Goal: Information Seeking & Learning: Compare options

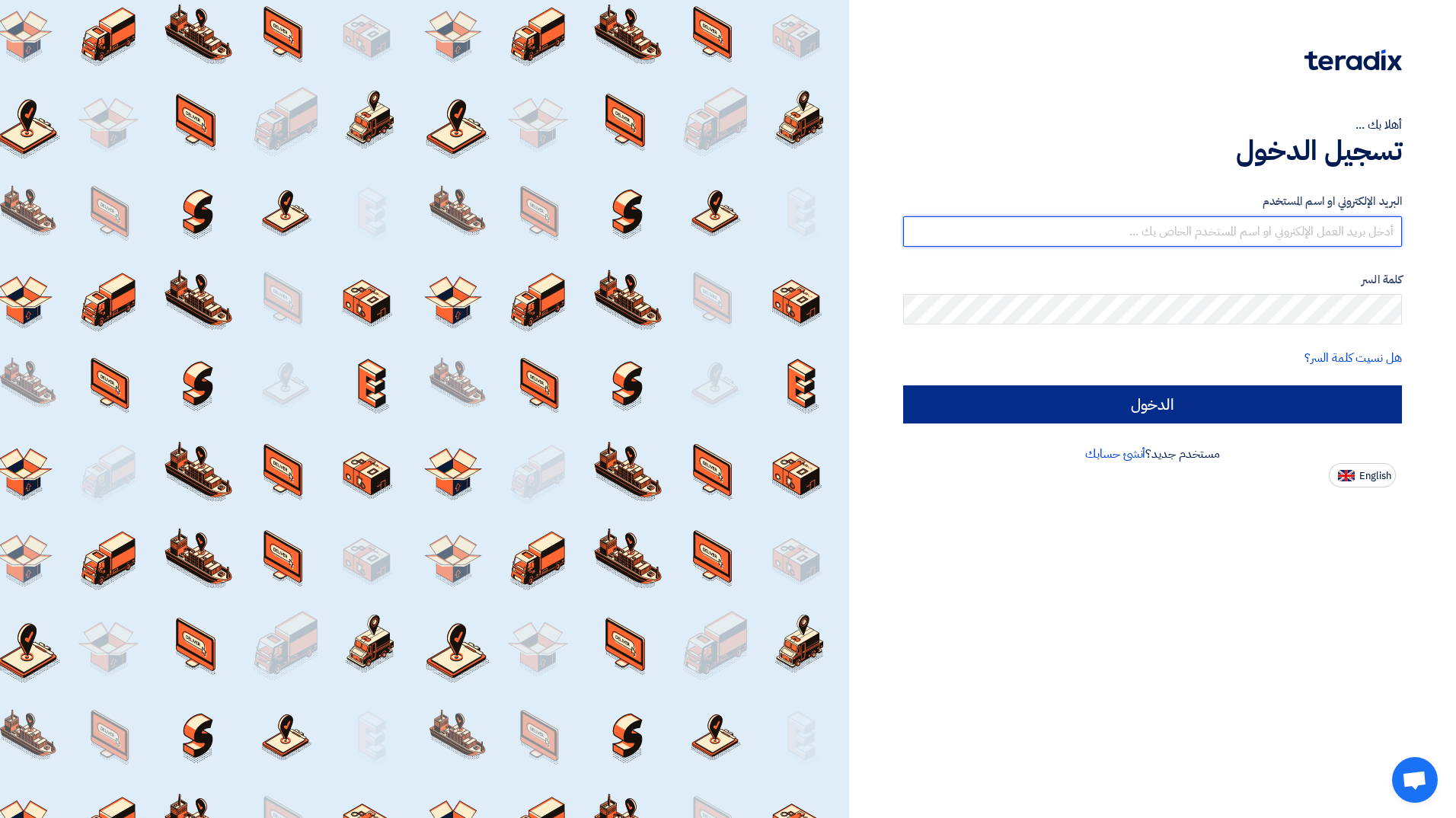
type input "[EMAIL_ADDRESS][PERSON_NAME][DOMAIN_NAME]"
click at [1291, 402] on input "الدخول" at bounding box center [1153, 404] width 499 height 38
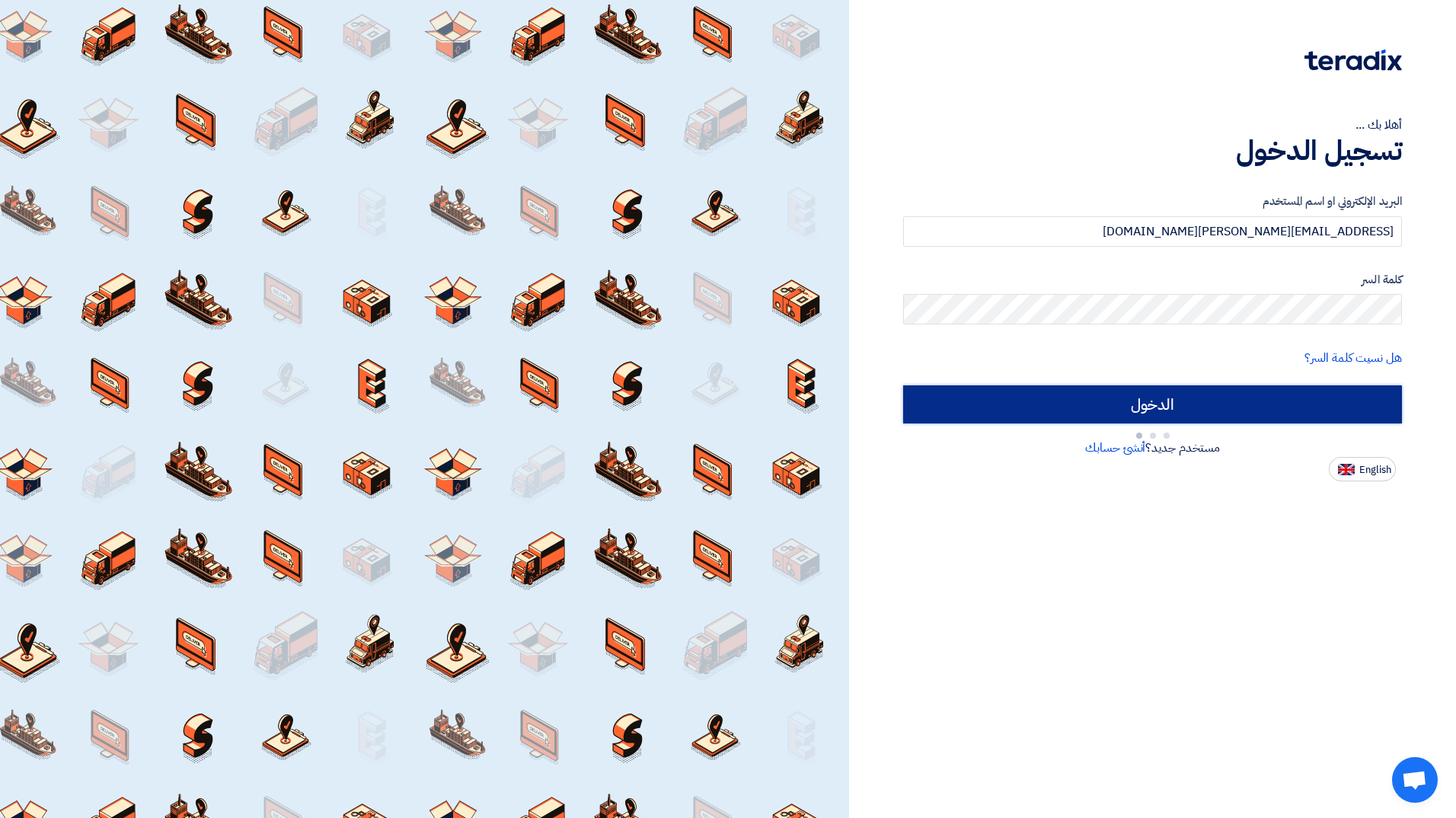
type input "Sign in"
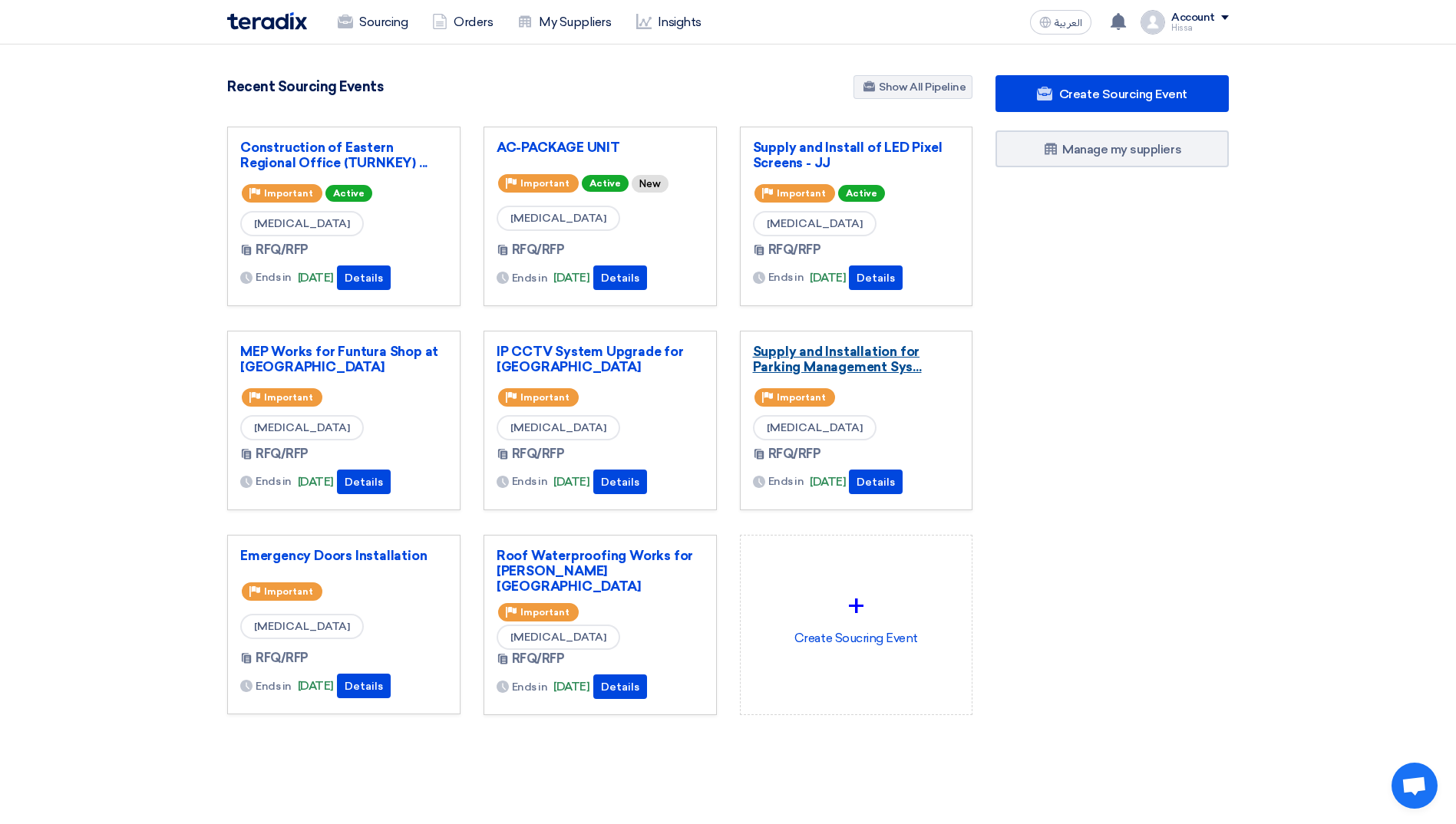
click at [860, 366] on link "Supply and Installation for Parking Management Sys..." at bounding box center [857, 359] width 208 height 30
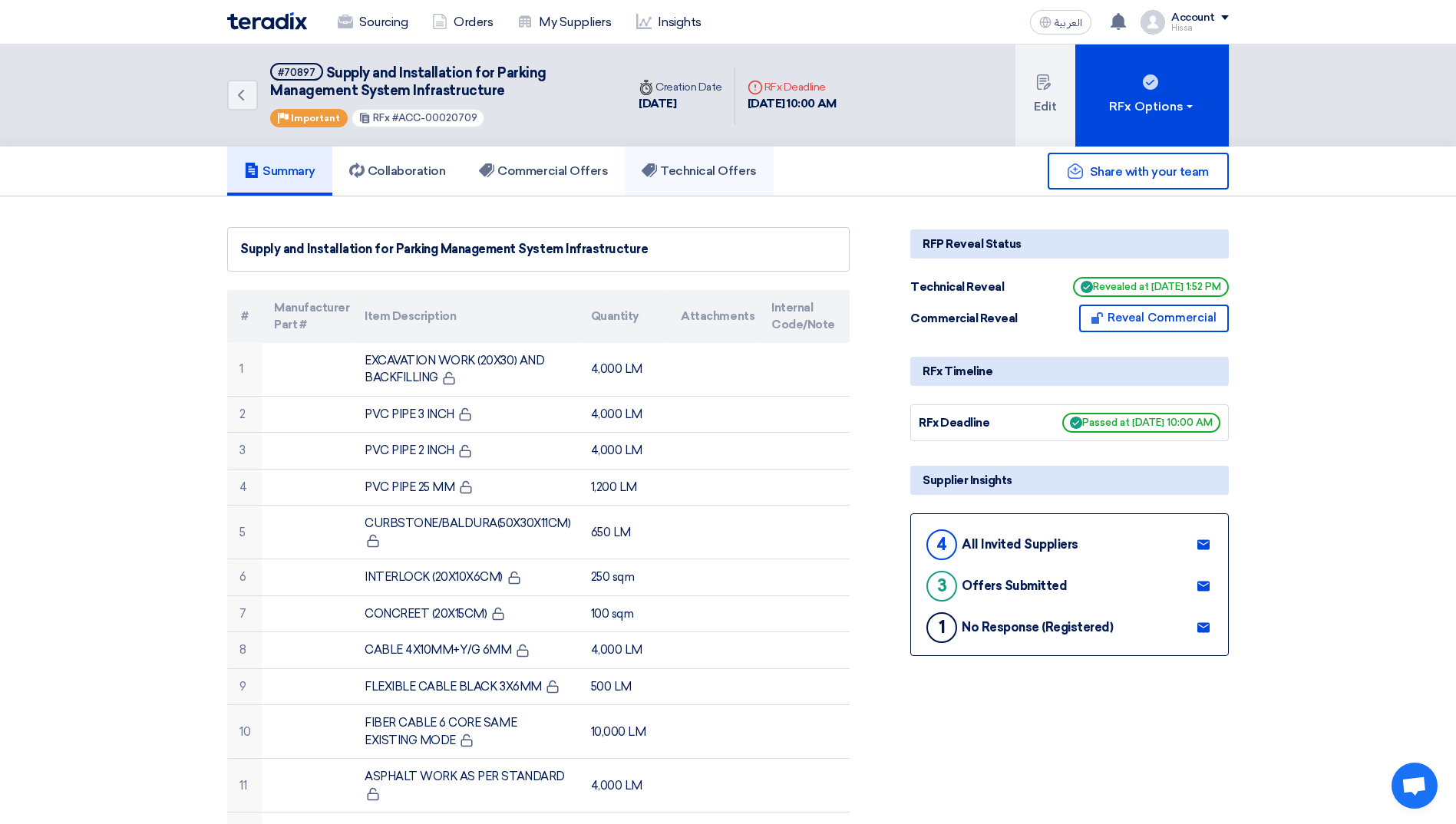
click at [713, 169] on h5 "Technical Offers" at bounding box center [699, 171] width 115 height 16
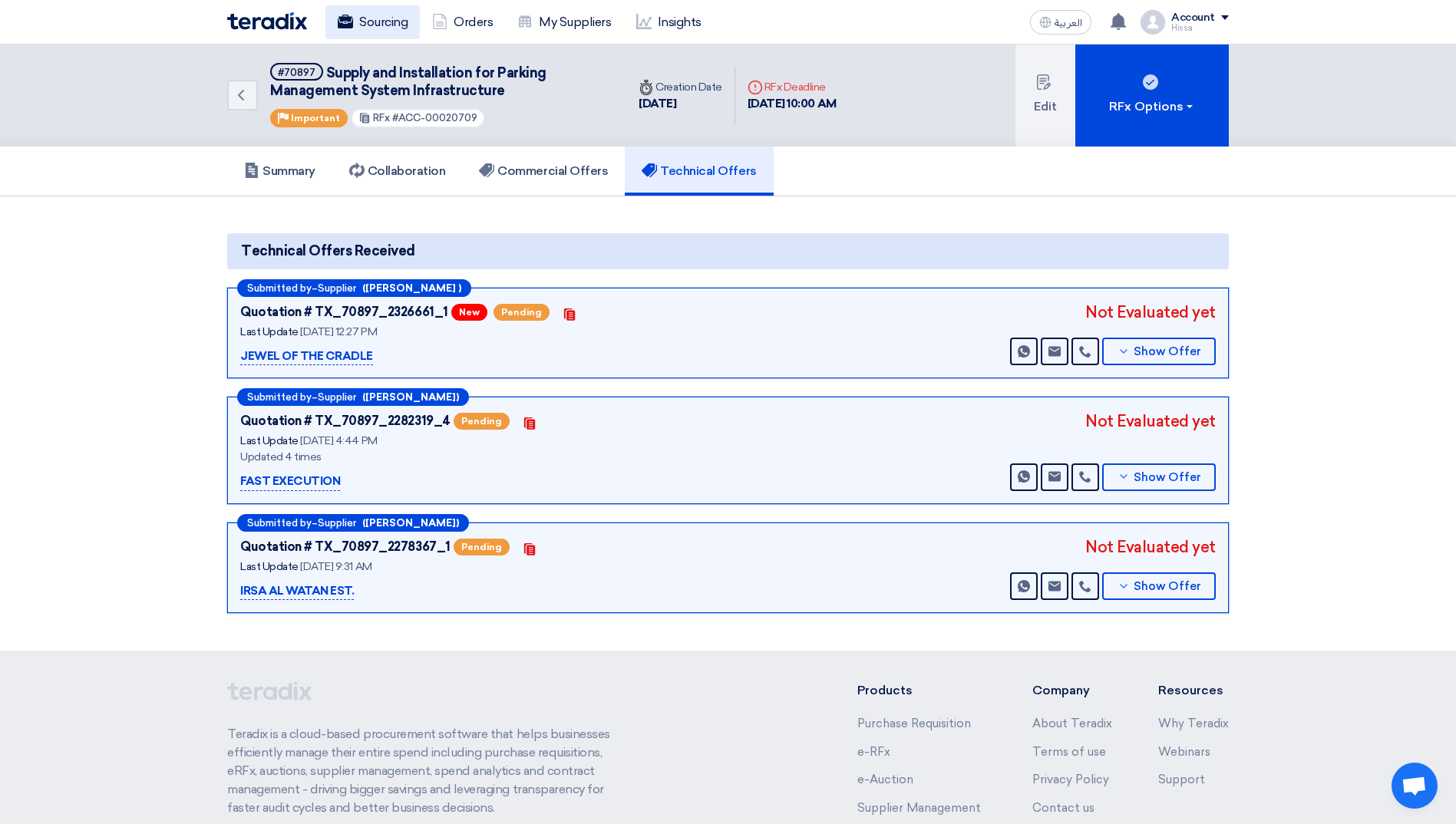
click at [340, 19] on icon at bounding box center [346, 22] width 16 height 16
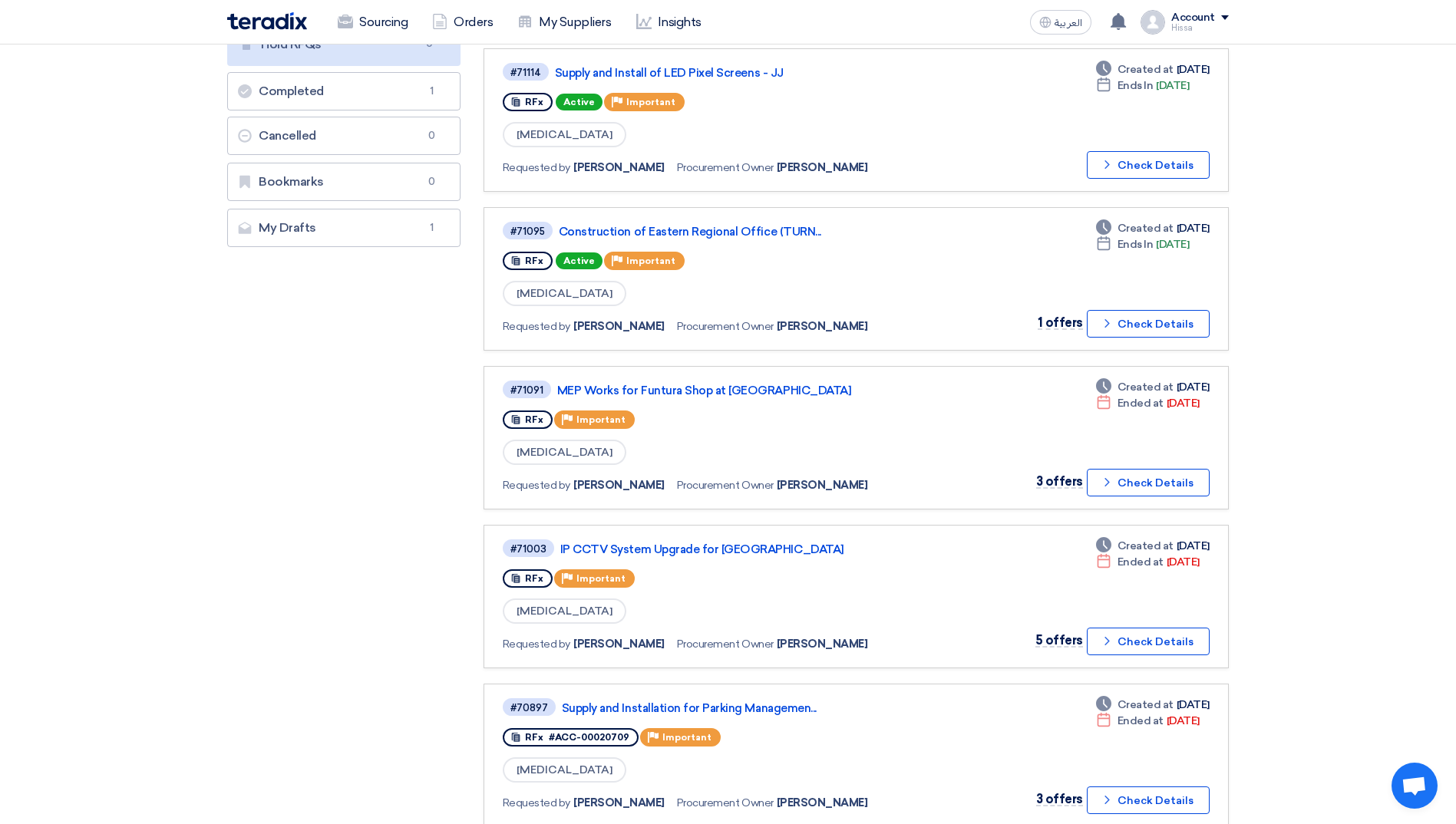
scroll to position [384, 0]
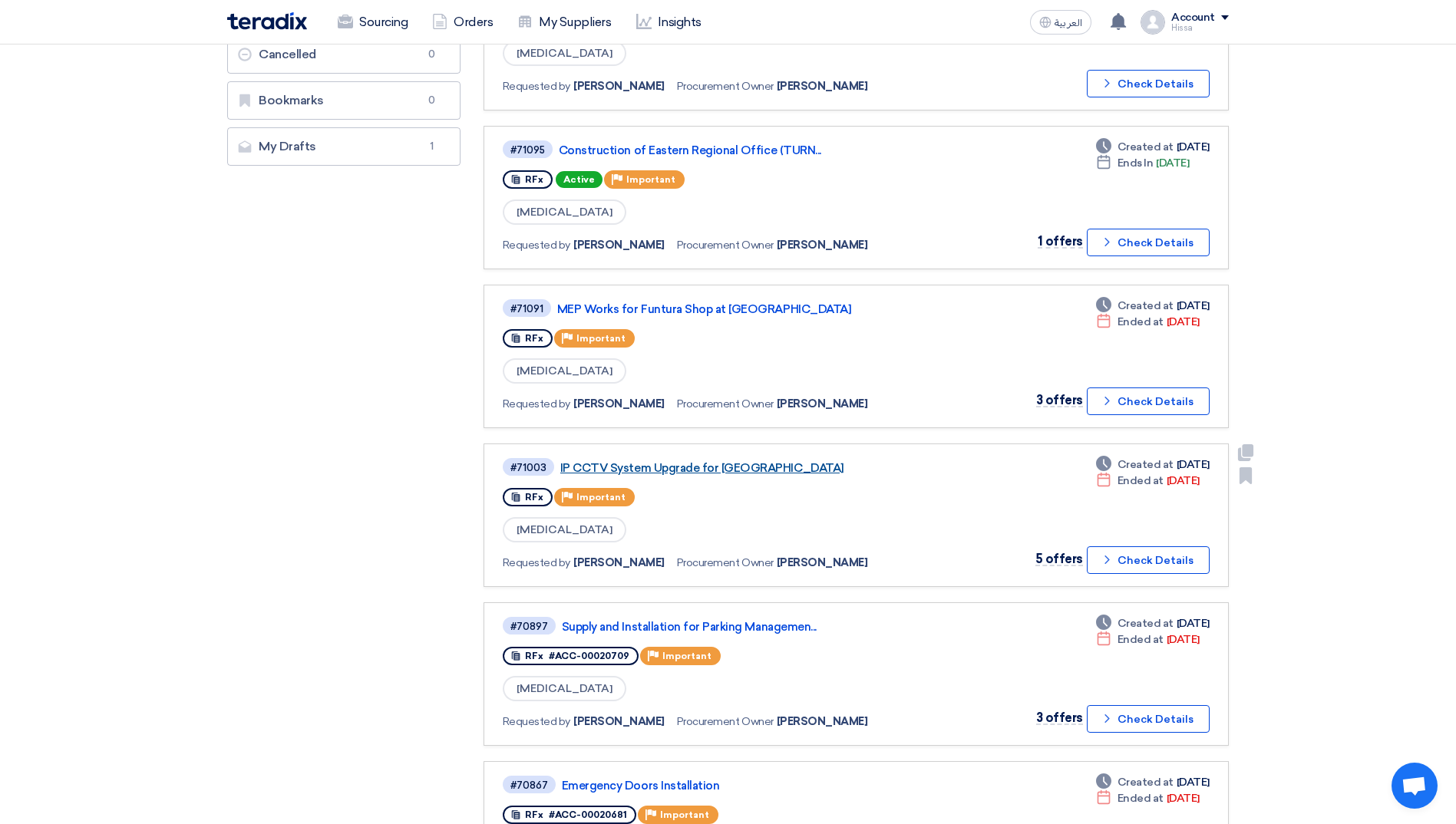
click at [725, 469] on link "IP CCTV System Upgrade for [GEOGRAPHIC_DATA]" at bounding box center [752, 468] width 384 height 14
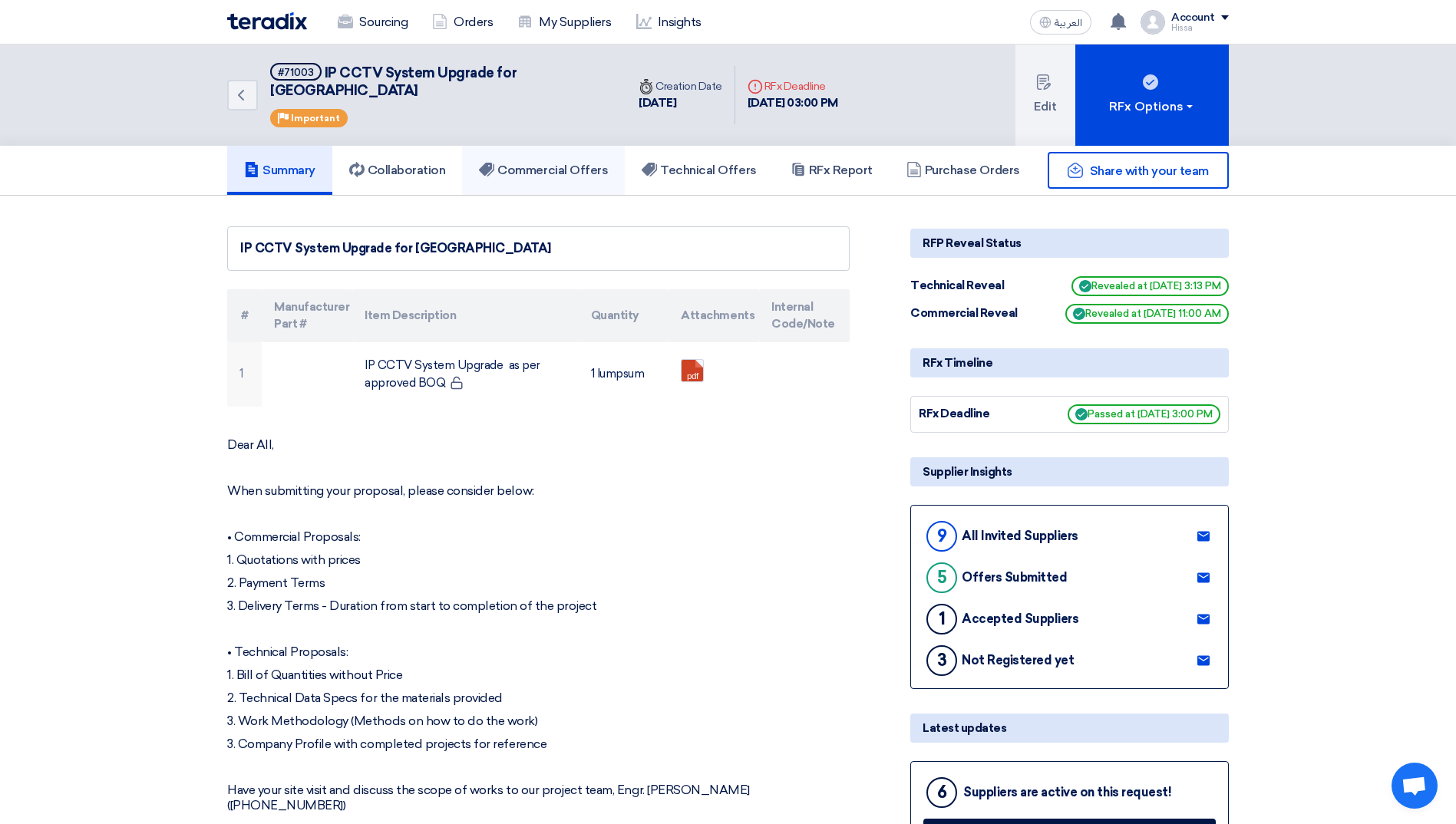
click at [543, 162] on h5 "Commercial Offers" at bounding box center [543, 170] width 129 height 16
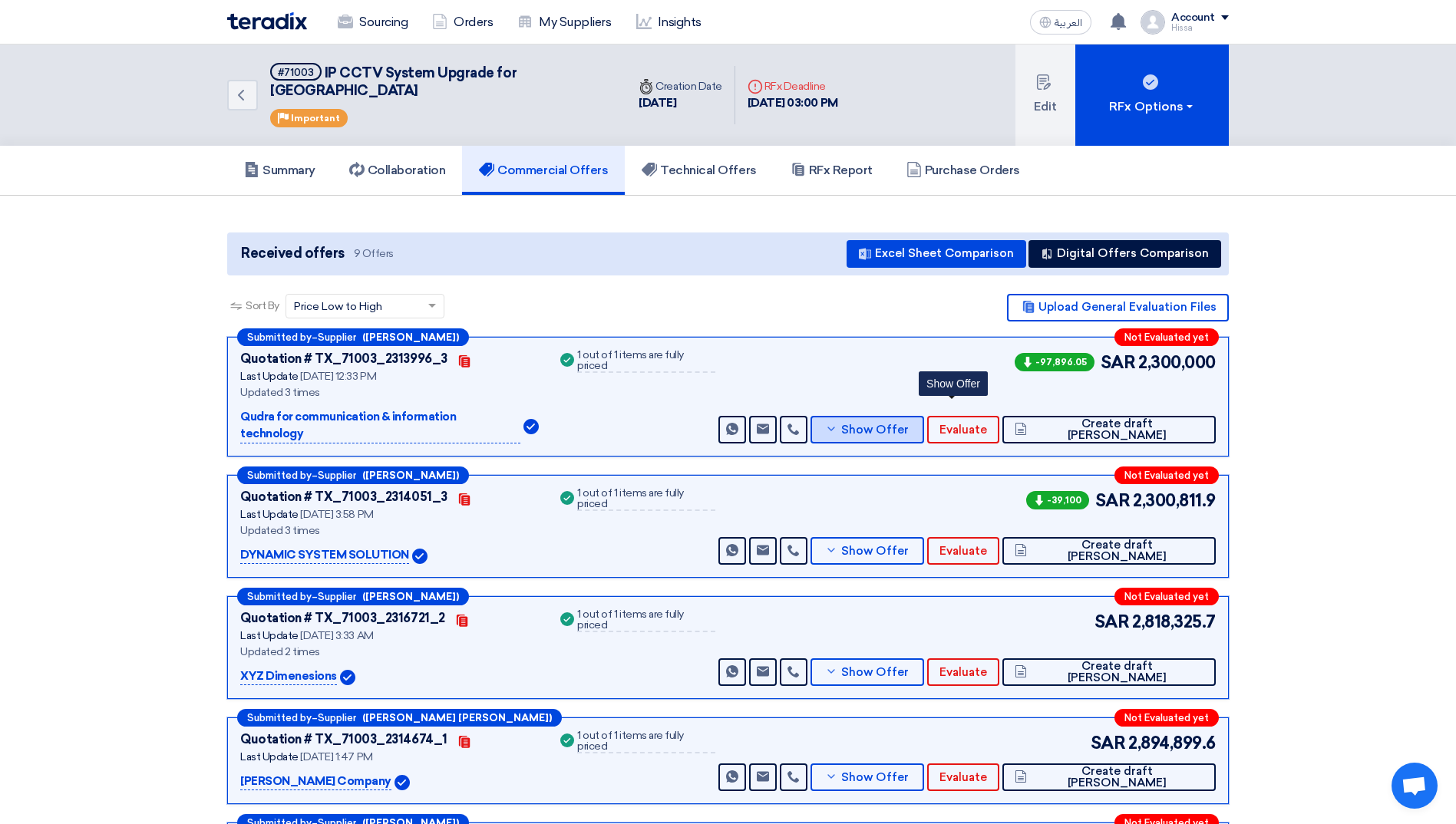
click at [837, 423] on icon at bounding box center [831, 429] width 12 height 12
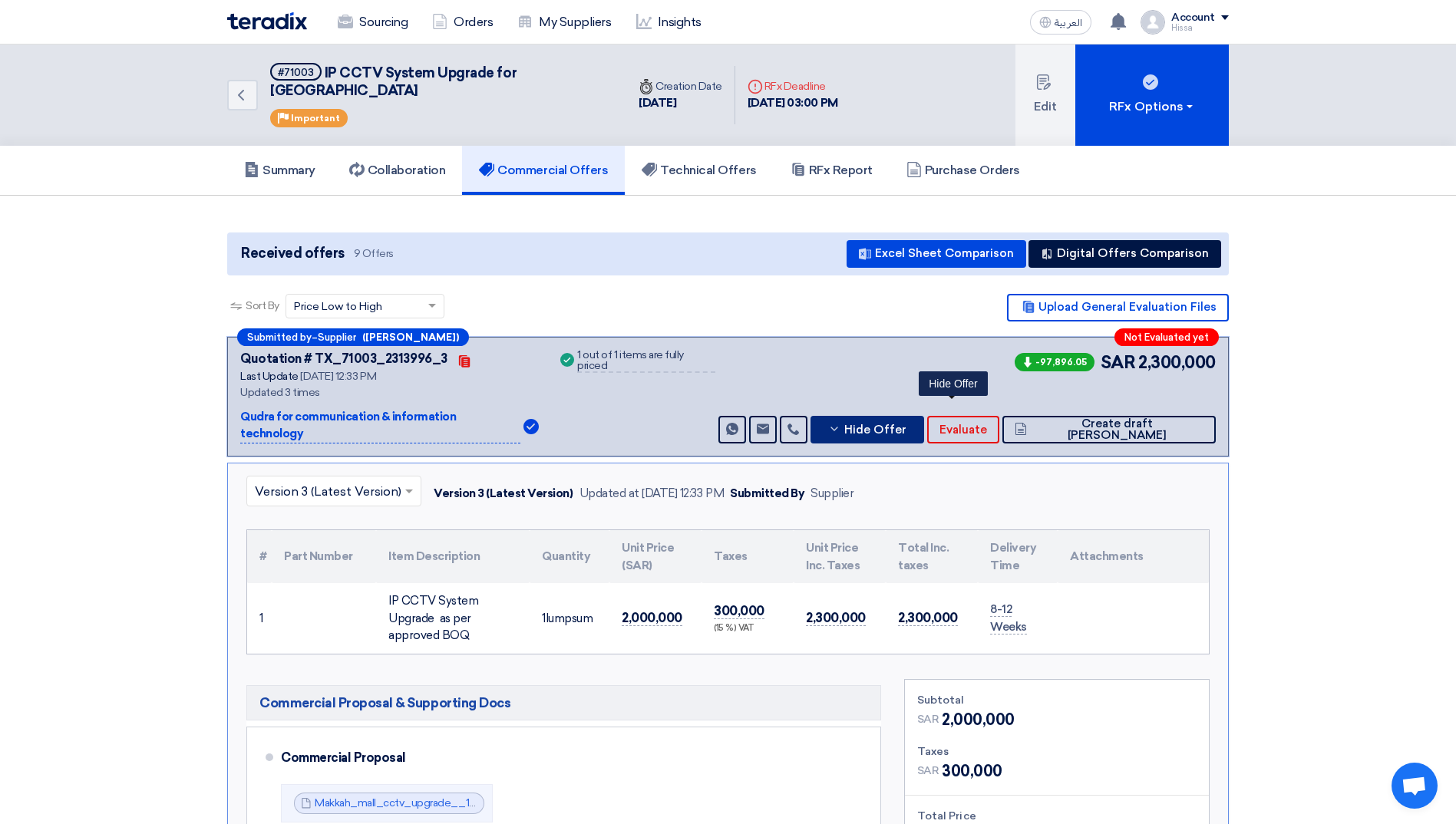
click at [841, 423] on icon at bounding box center [834, 429] width 12 height 12
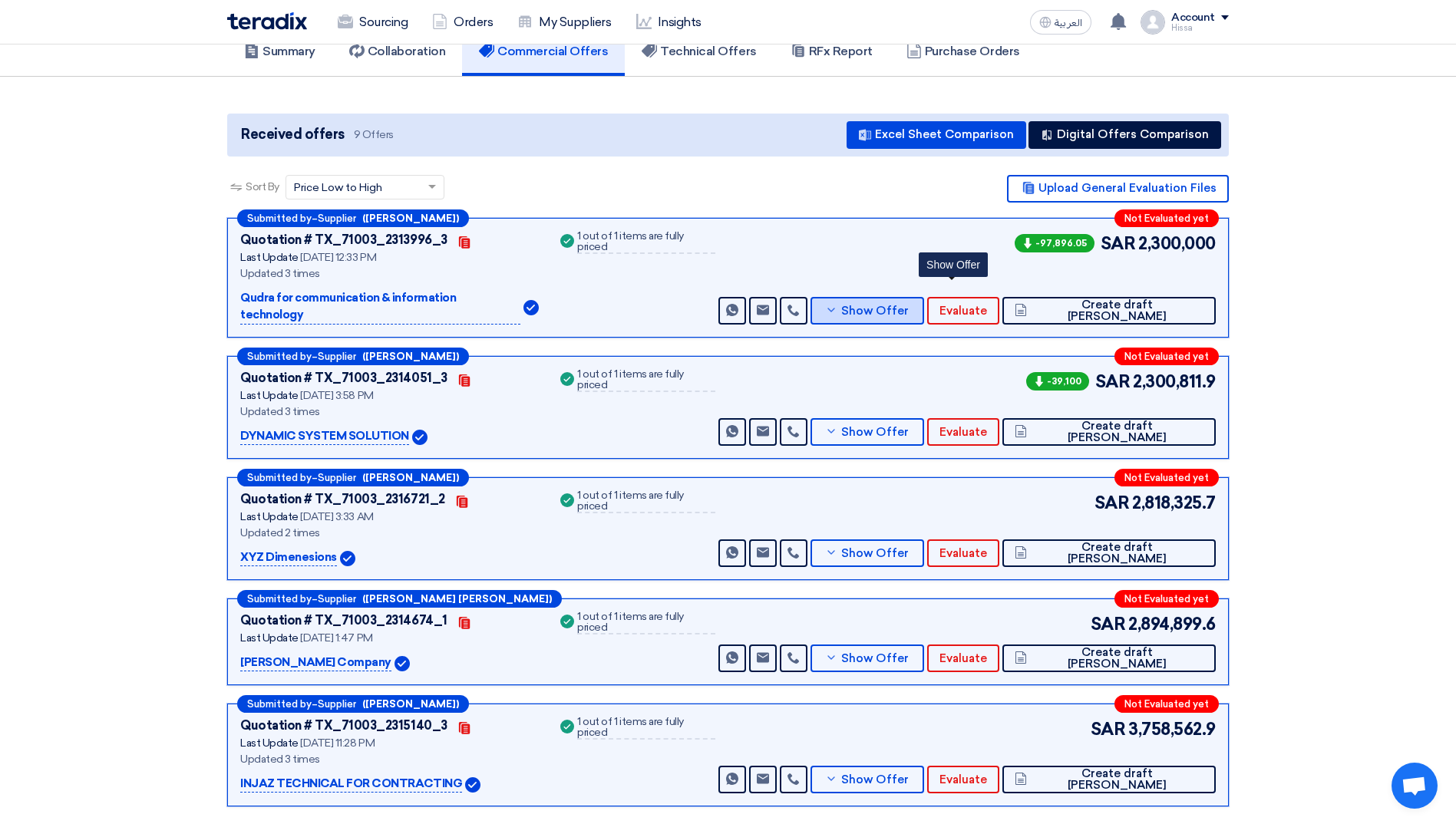
scroll to position [154, 0]
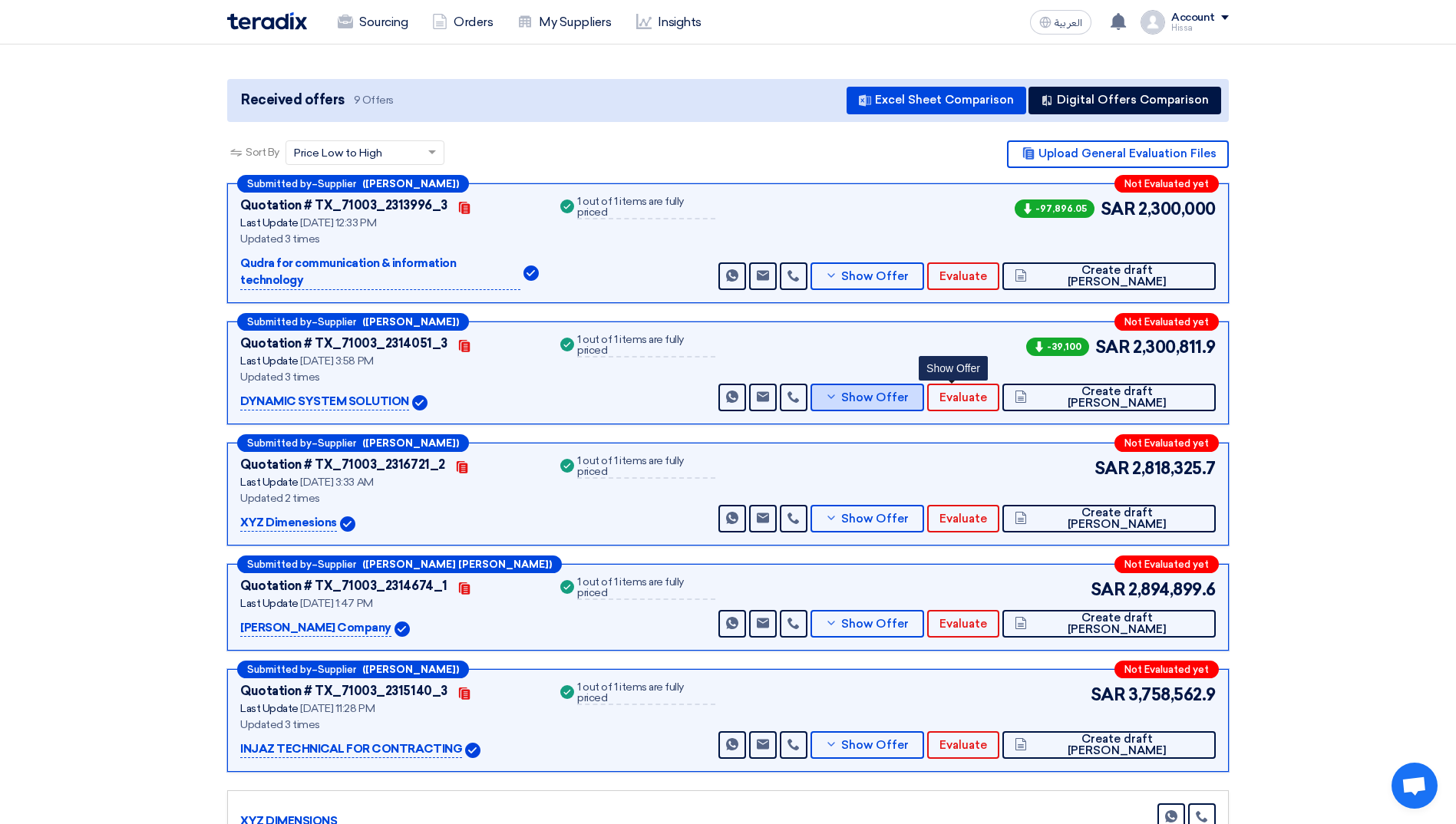
click at [924, 384] on button "Show Offer" at bounding box center [867, 398] width 114 height 28
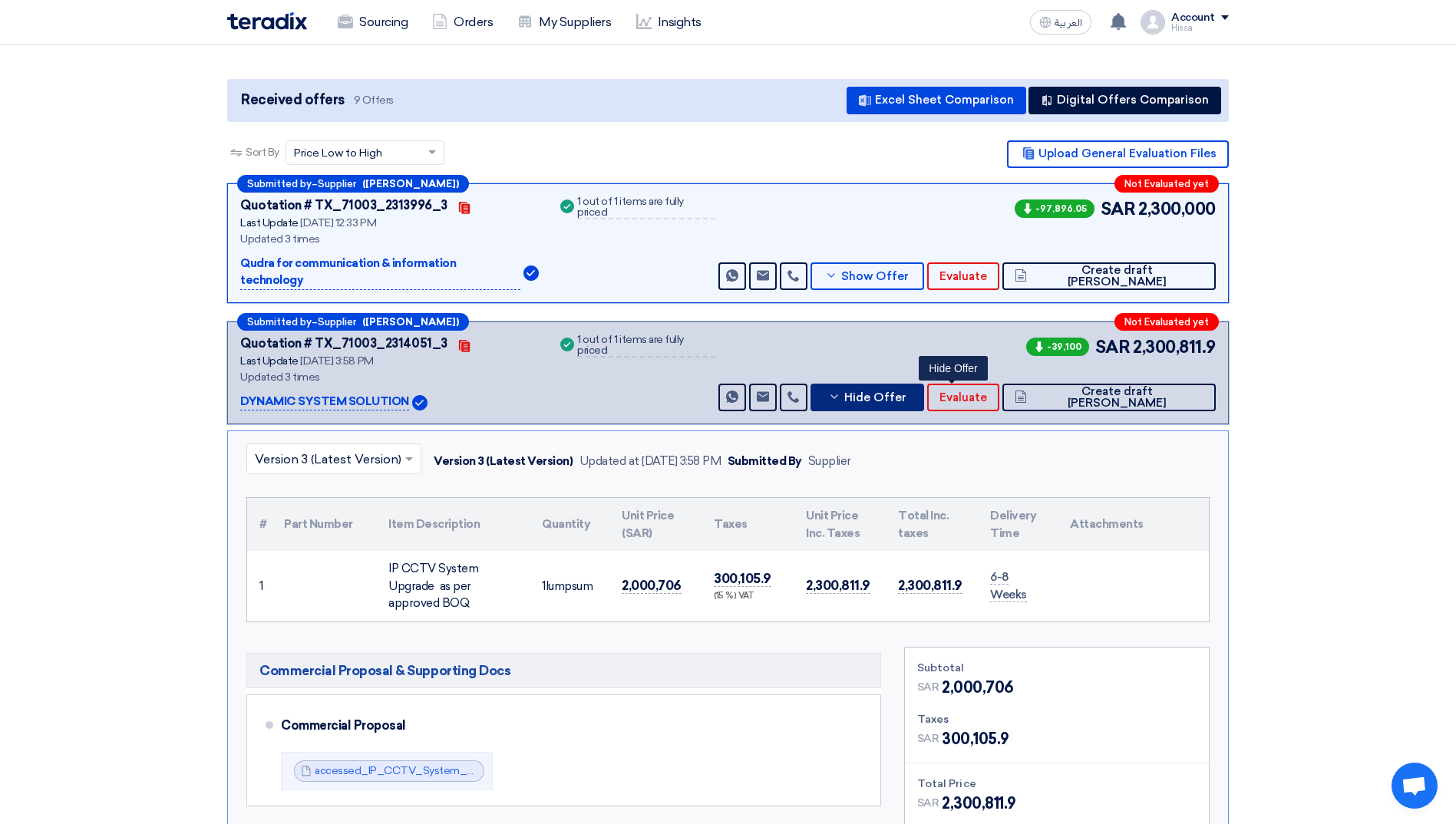
click at [924, 384] on button "Hide Offer" at bounding box center [867, 398] width 114 height 28
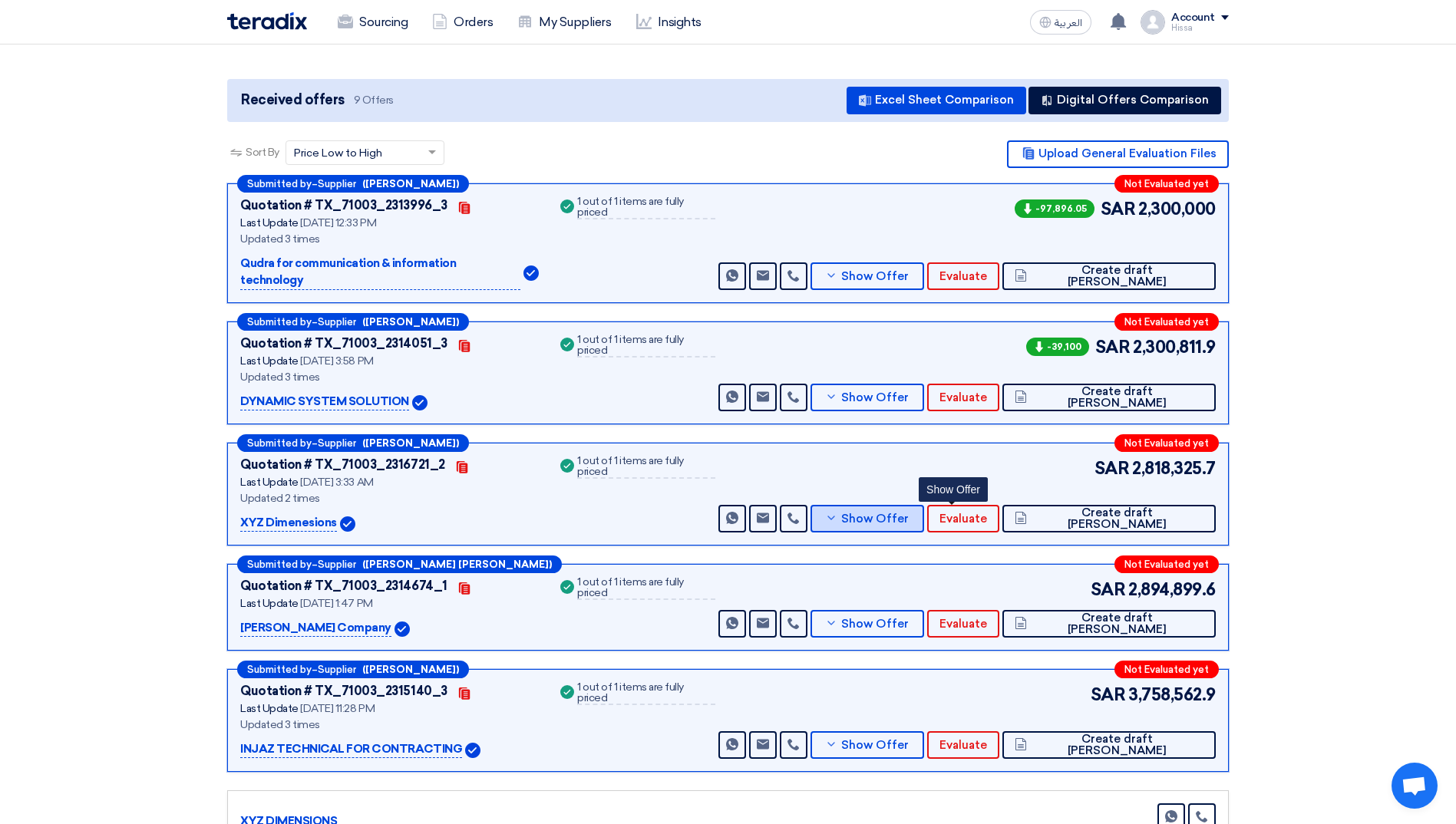
click at [837, 511] on icon at bounding box center [831, 517] width 12 height 12
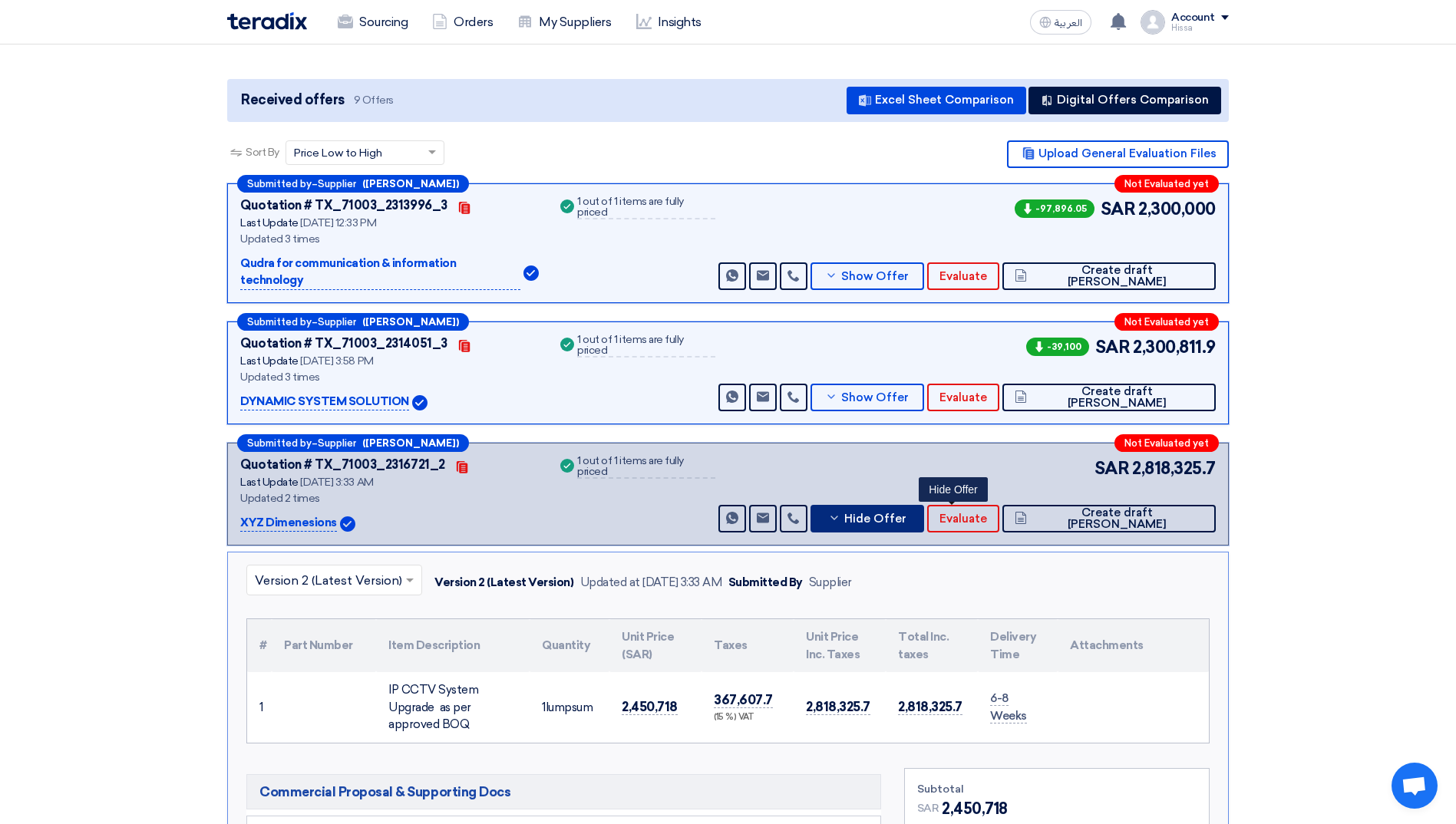
click at [841, 511] on icon at bounding box center [834, 517] width 12 height 12
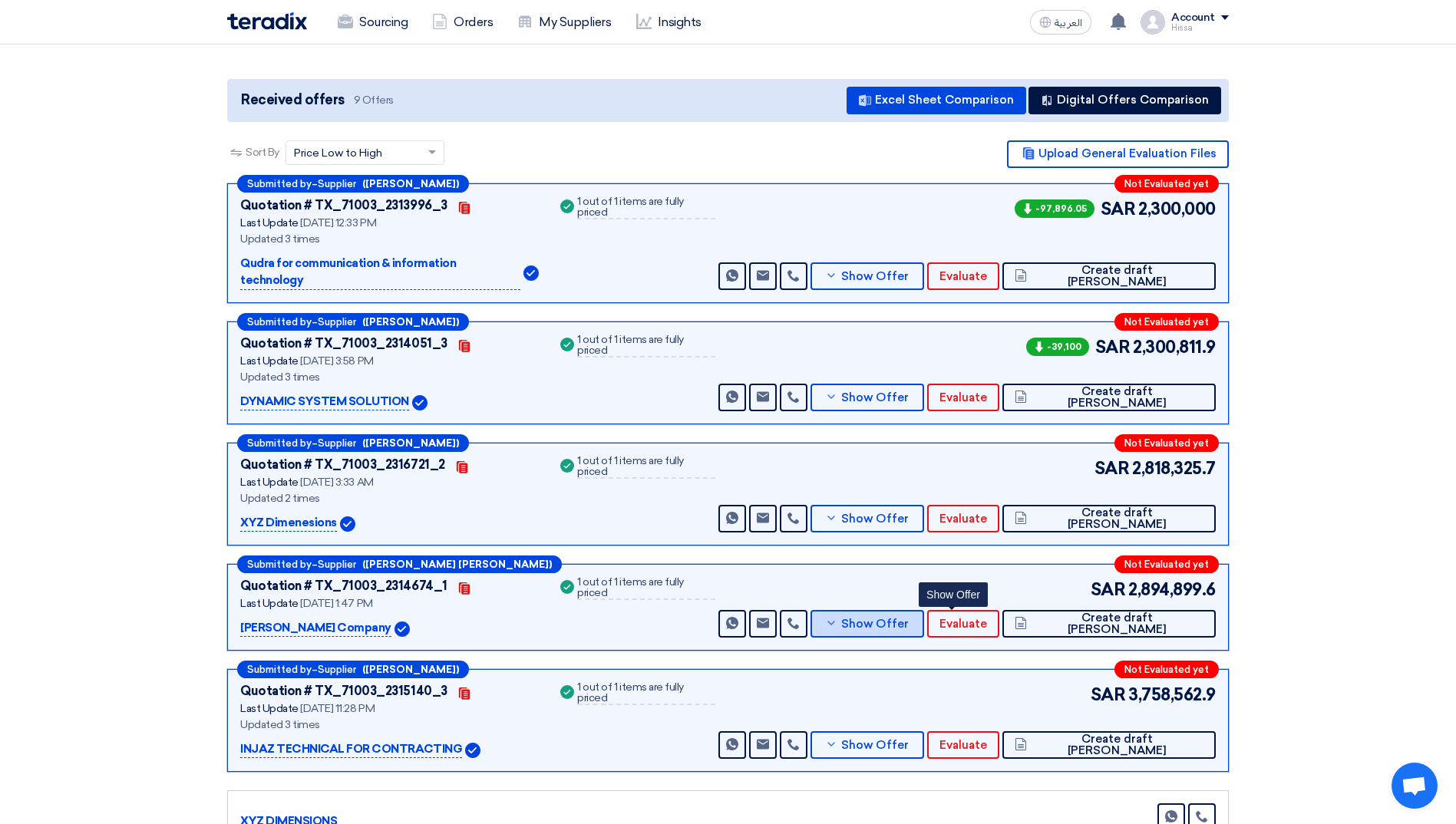
click at [909, 618] on span "Show Offer" at bounding box center [875, 623] width 68 height 11
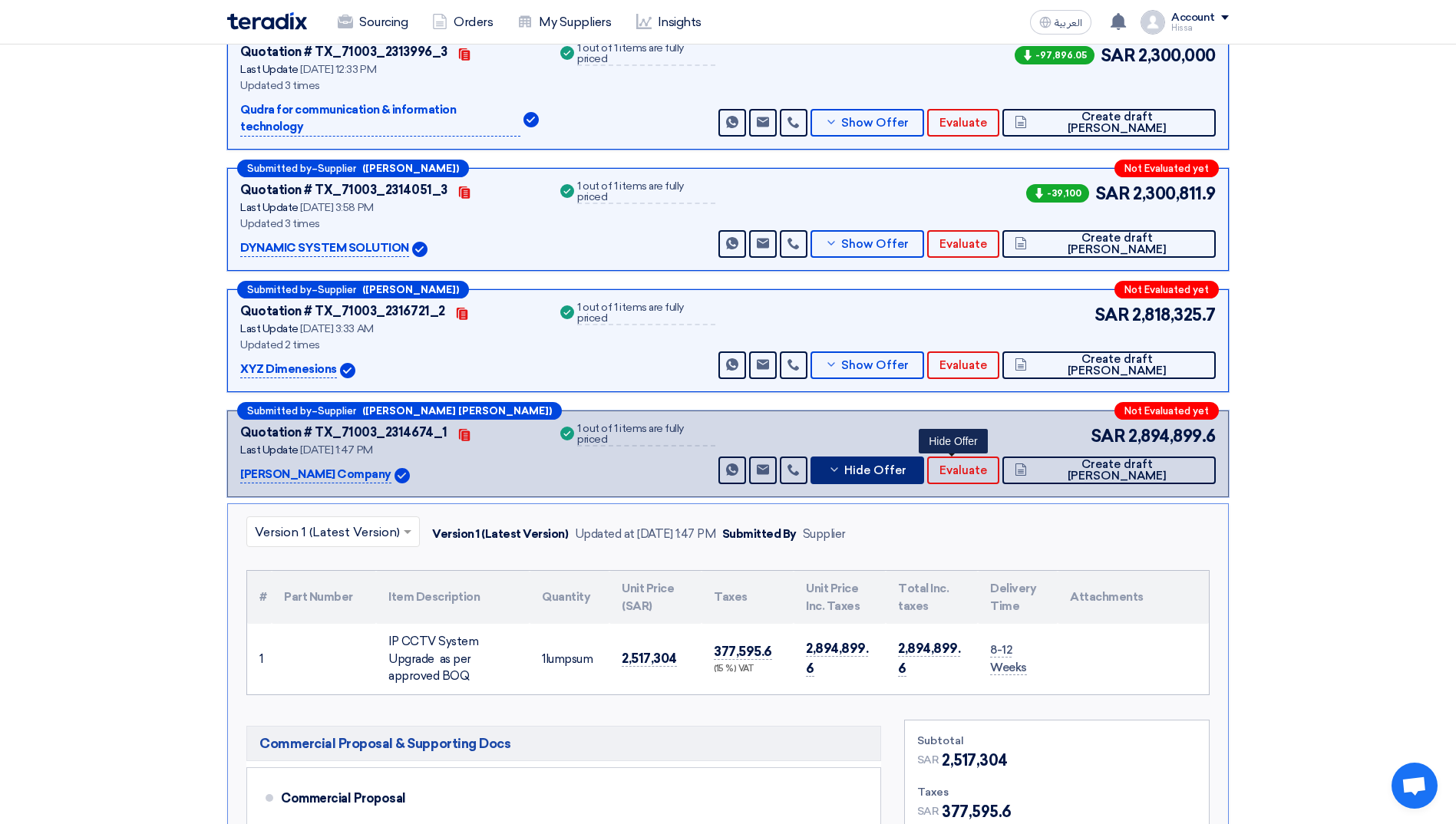
scroll to position [384, 0]
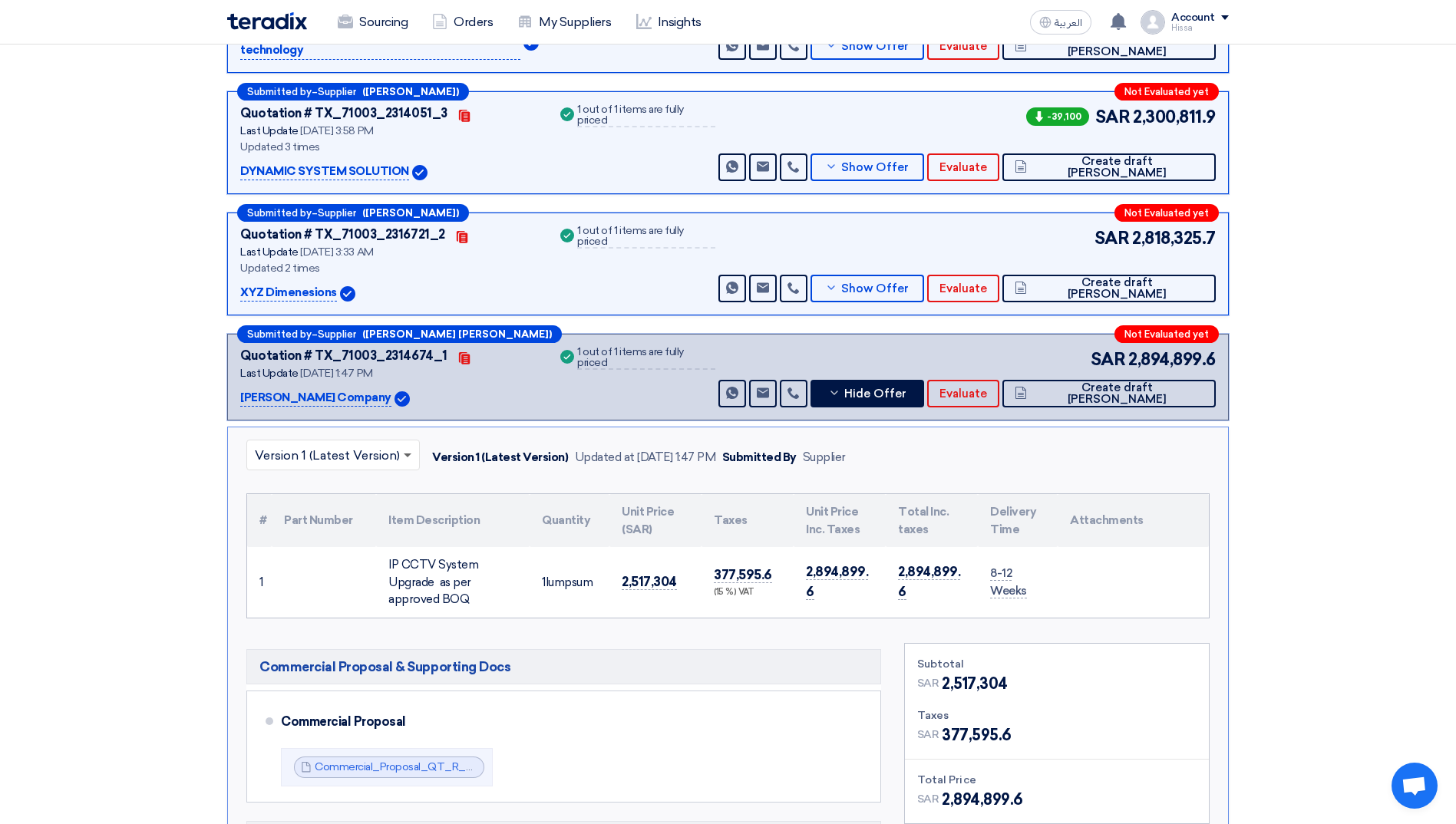
click at [408, 445] on span at bounding box center [409, 454] width 19 height 18
click at [907, 388] on span "Hide Offer" at bounding box center [876, 393] width 63 height 11
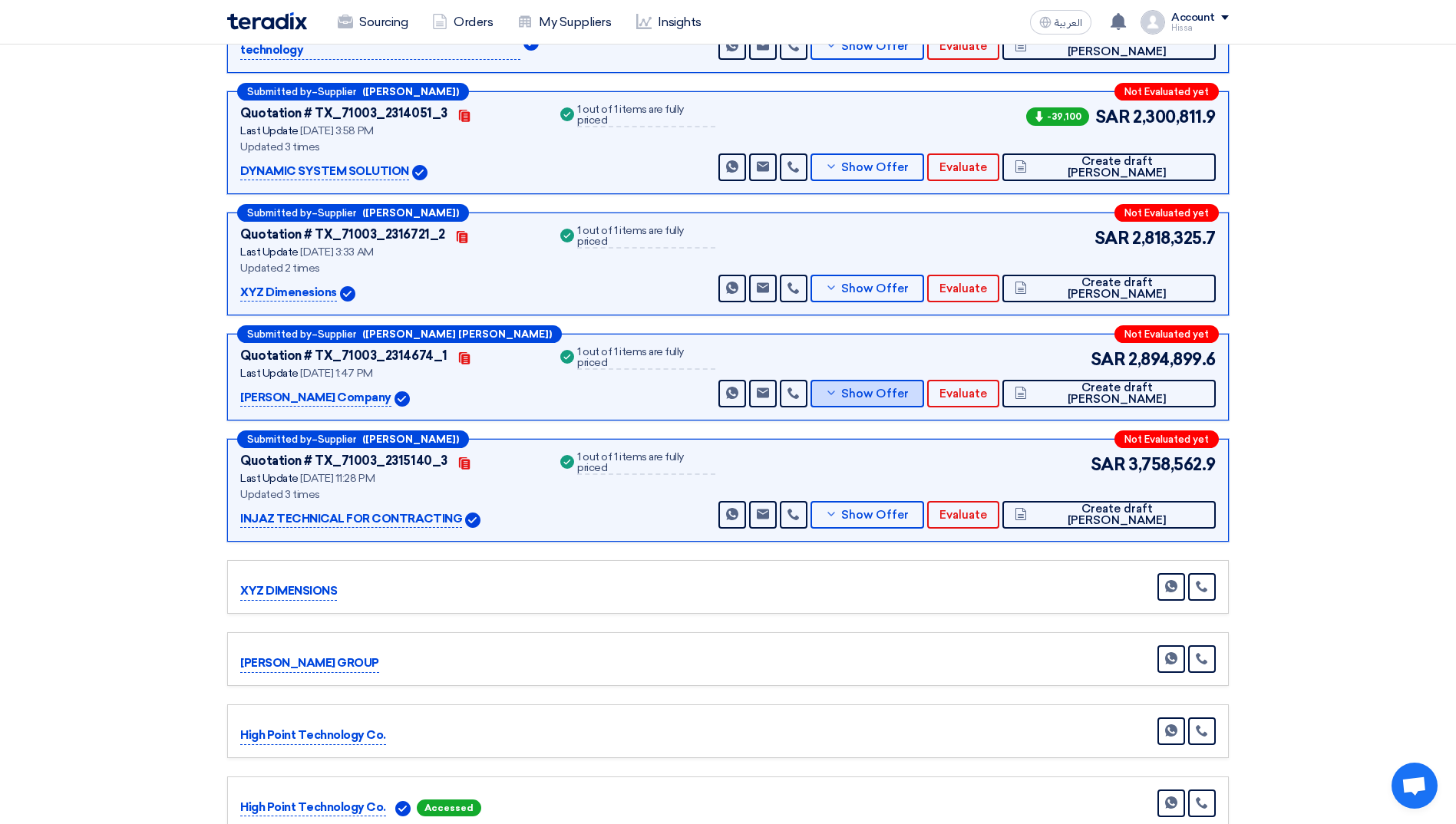
scroll to position [230, 0]
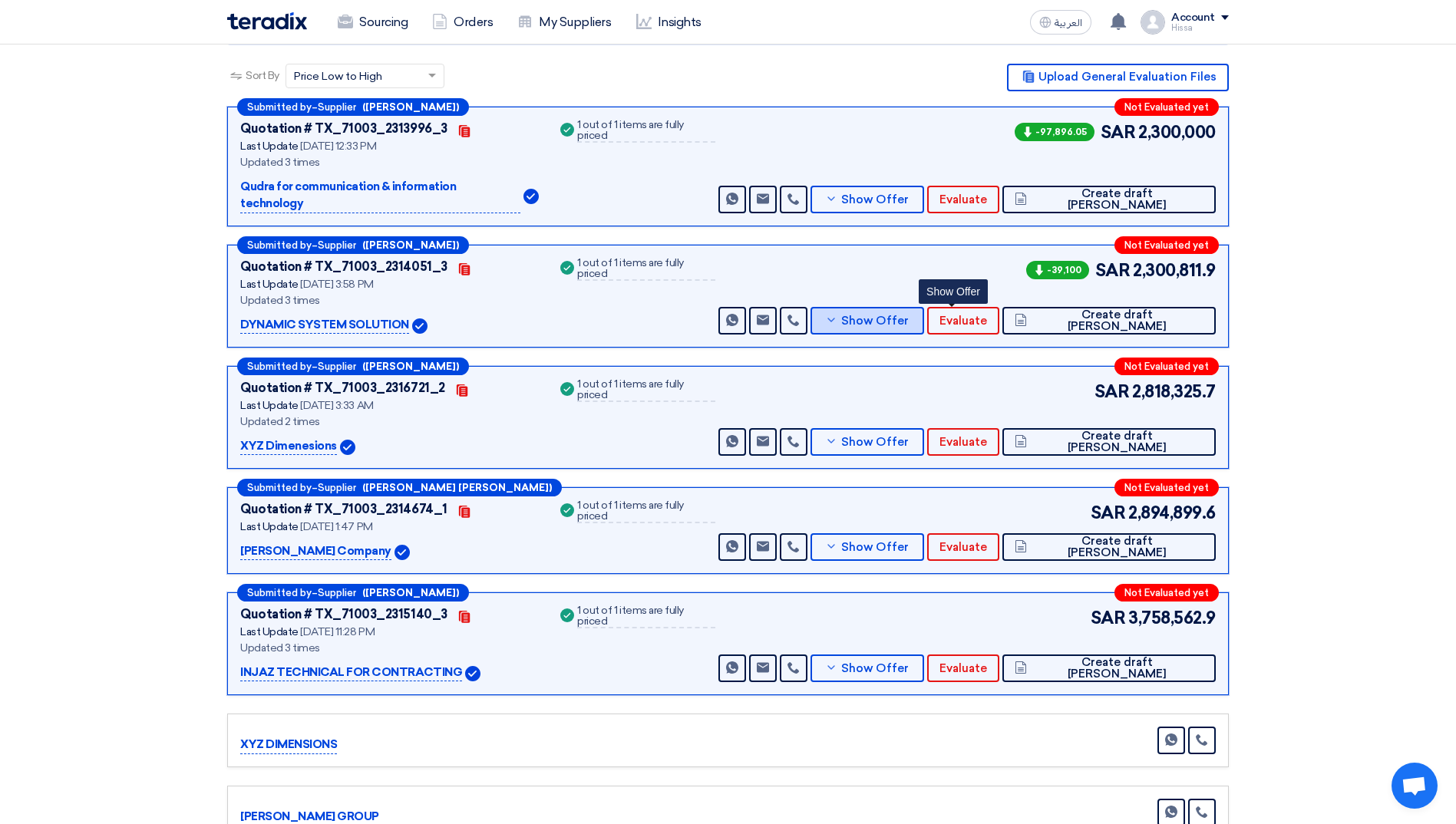
click at [924, 307] on button "Show Offer" at bounding box center [867, 320] width 114 height 28
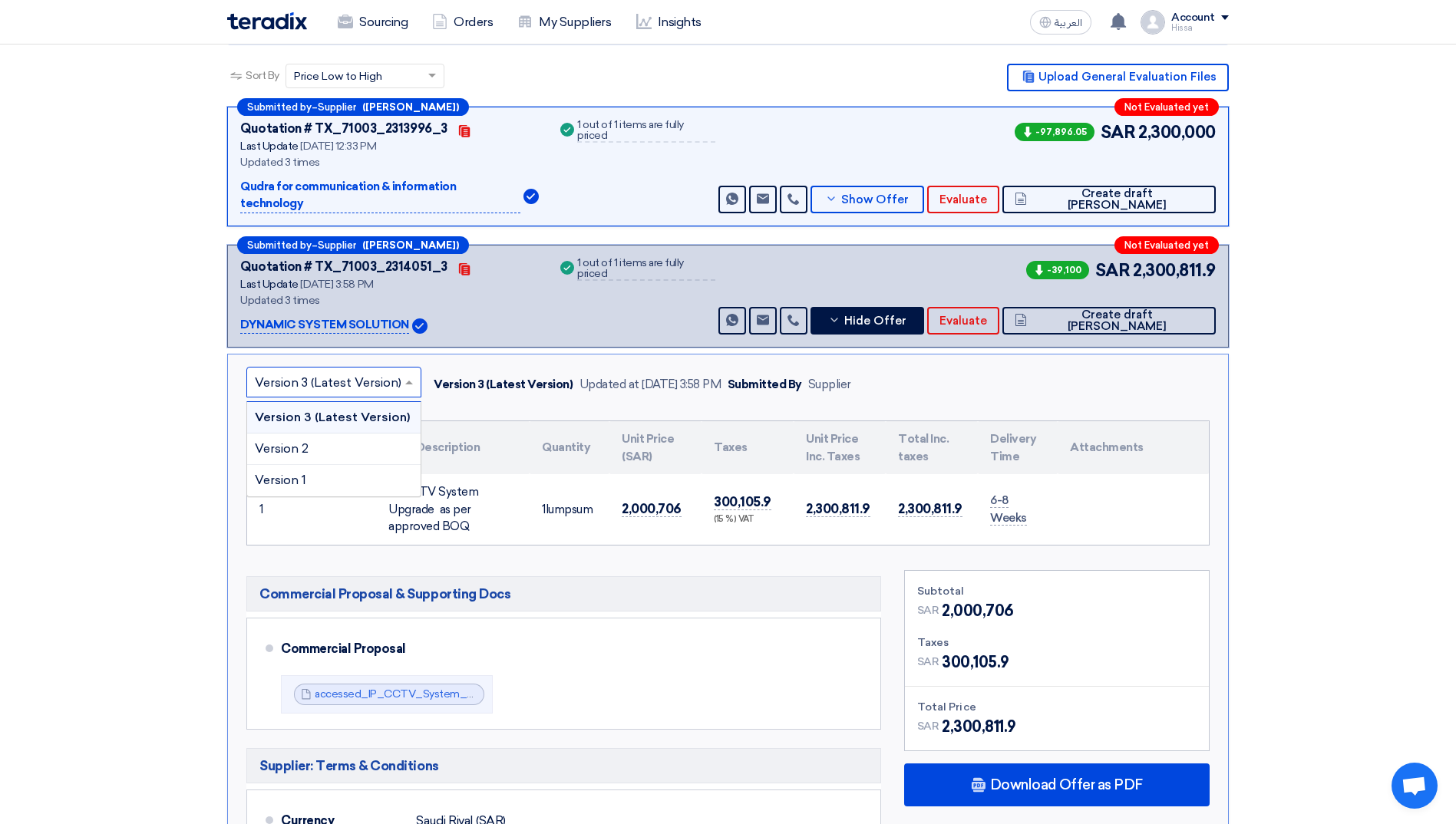
click at [405, 372] on span at bounding box center [411, 381] width 19 height 18
click at [352, 465] on div "Version 1" at bounding box center [334, 479] width 174 height 30
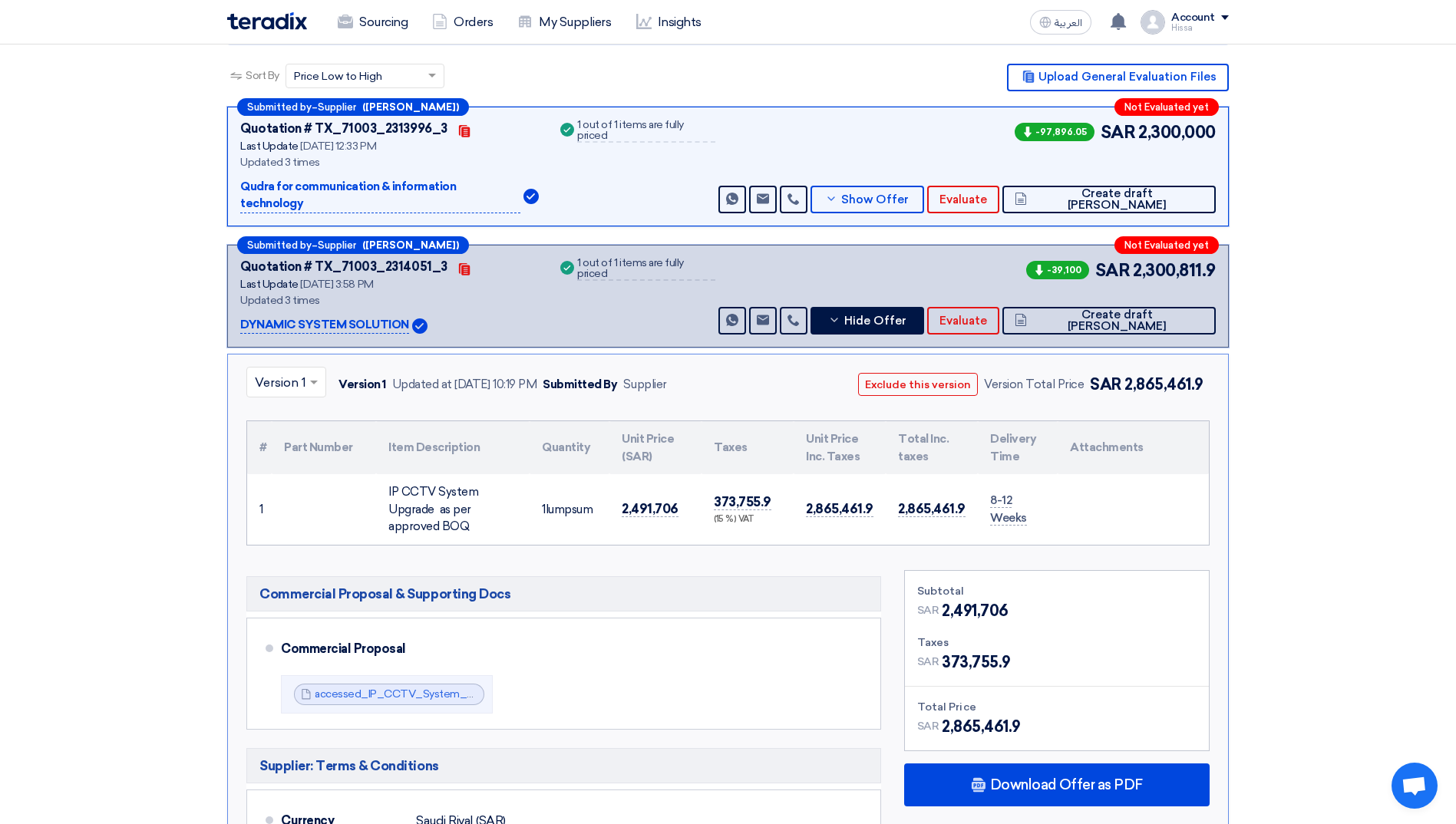
click at [311, 372] on span at bounding box center [316, 381] width 19 height 18
click at [289, 441] on span "Version 2" at bounding box center [281, 448] width 54 height 15
click at [307, 369] on div at bounding box center [288, 381] width 81 height 25
click at [301, 410] on span "Version 3 (Latest Version)" at bounding box center [328, 417] width 147 height 15
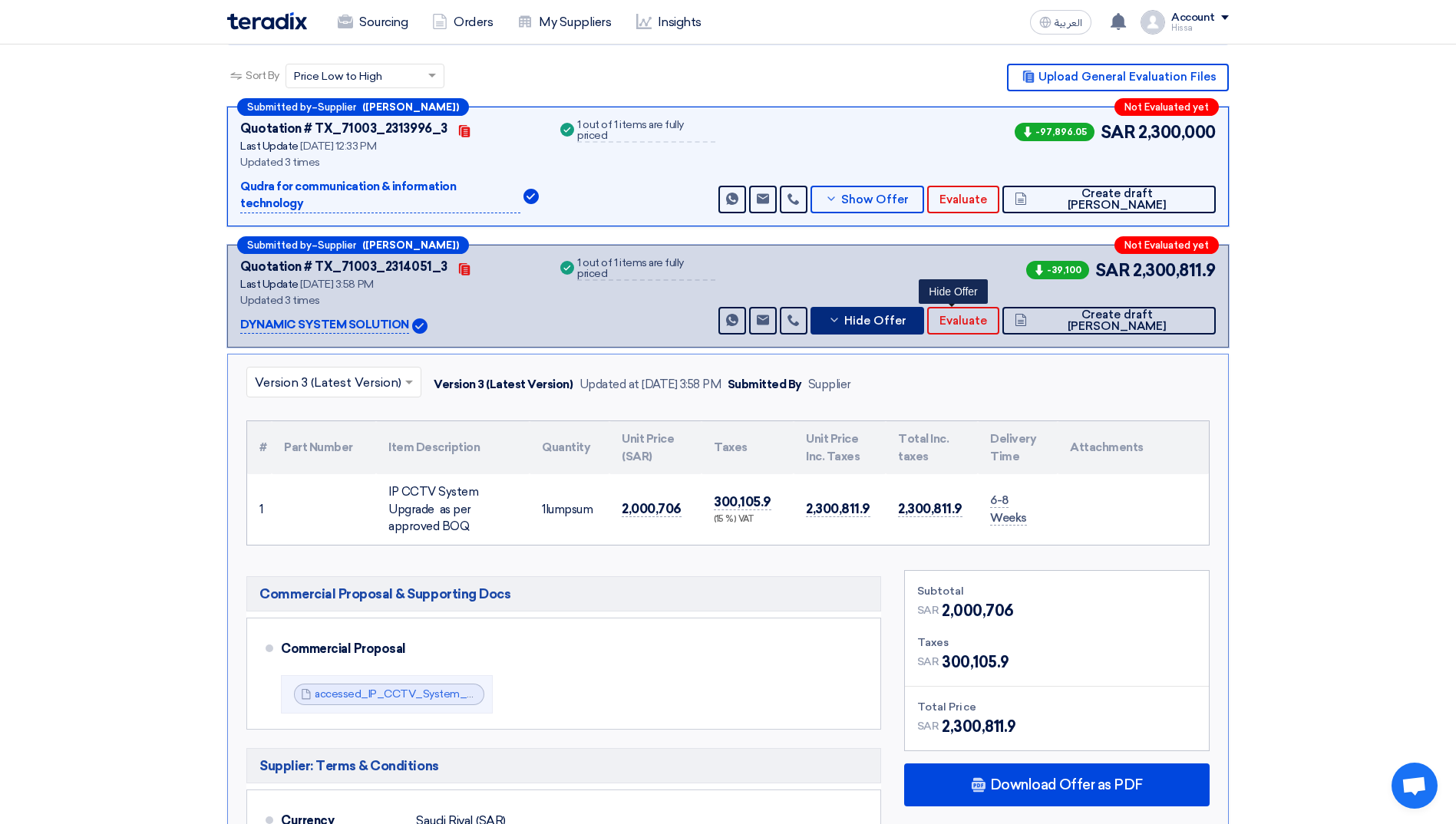
click at [841, 313] on icon at bounding box center [834, 320] width 12 height 12
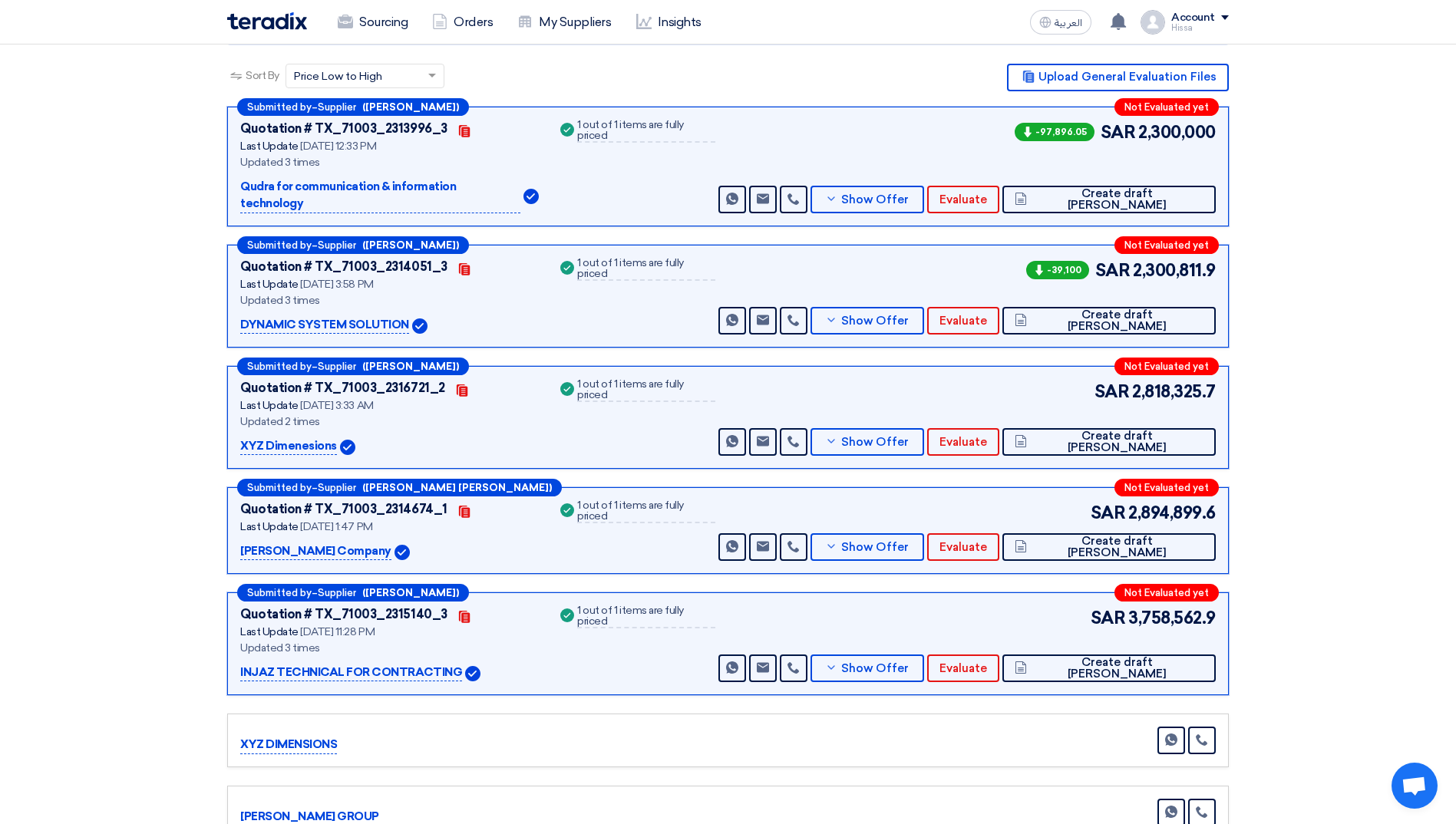
click at [914, 180] on div "Submitted by – Supplier ([PERSON_NAME]) Not Evaluated yet Quotation # TX_71003_…" at bounding box center [728, 167] width 1002 height 120
click at [837, 193] on icon at bounding box center [831, 199] width 12 height 12
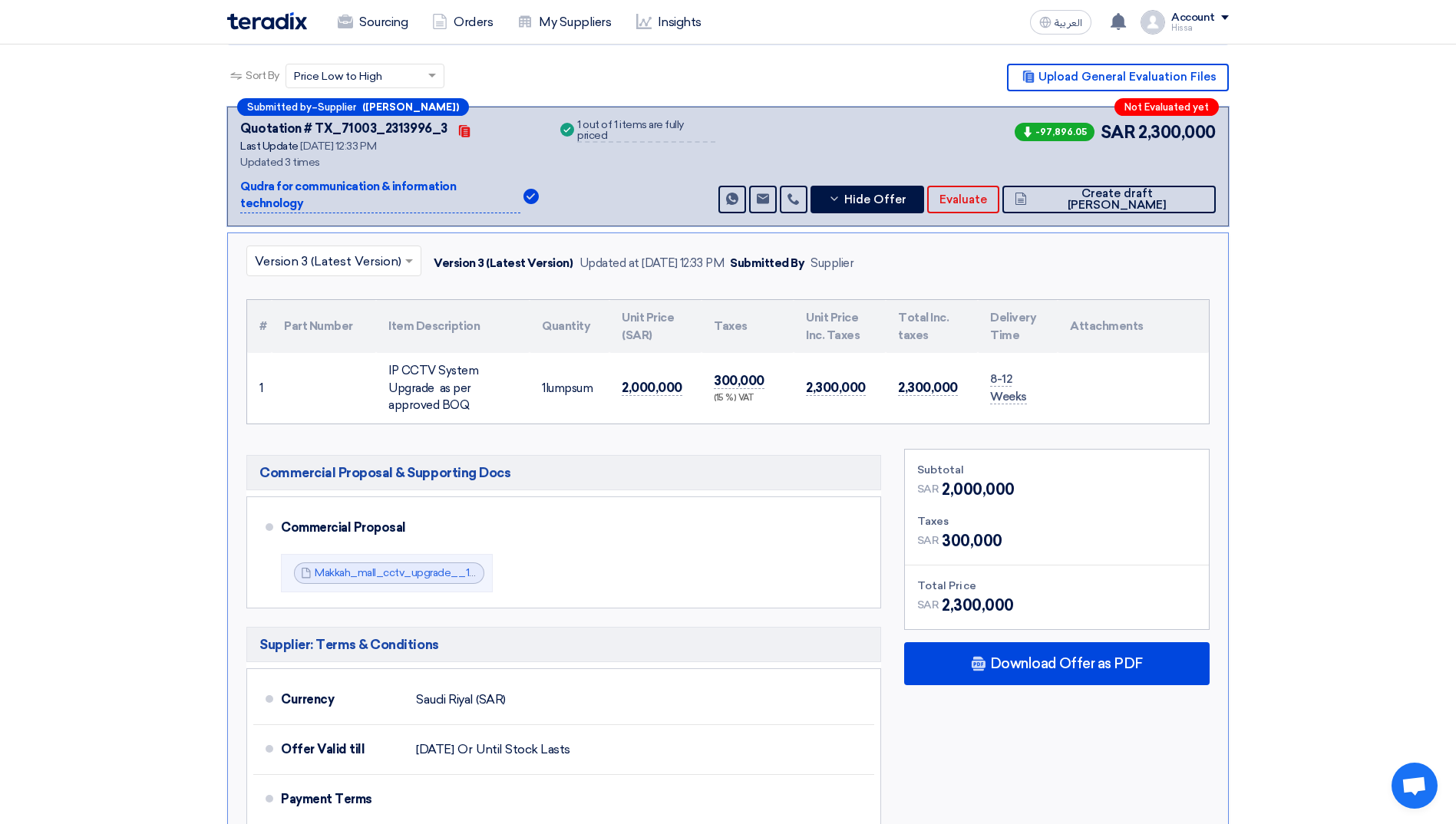
click at [406, 252] on span at bounding box center [411, 260] width 19 height 18
click at [365, 313] on div "Version 2" at bounding box center [334, 328] width 174 height 31
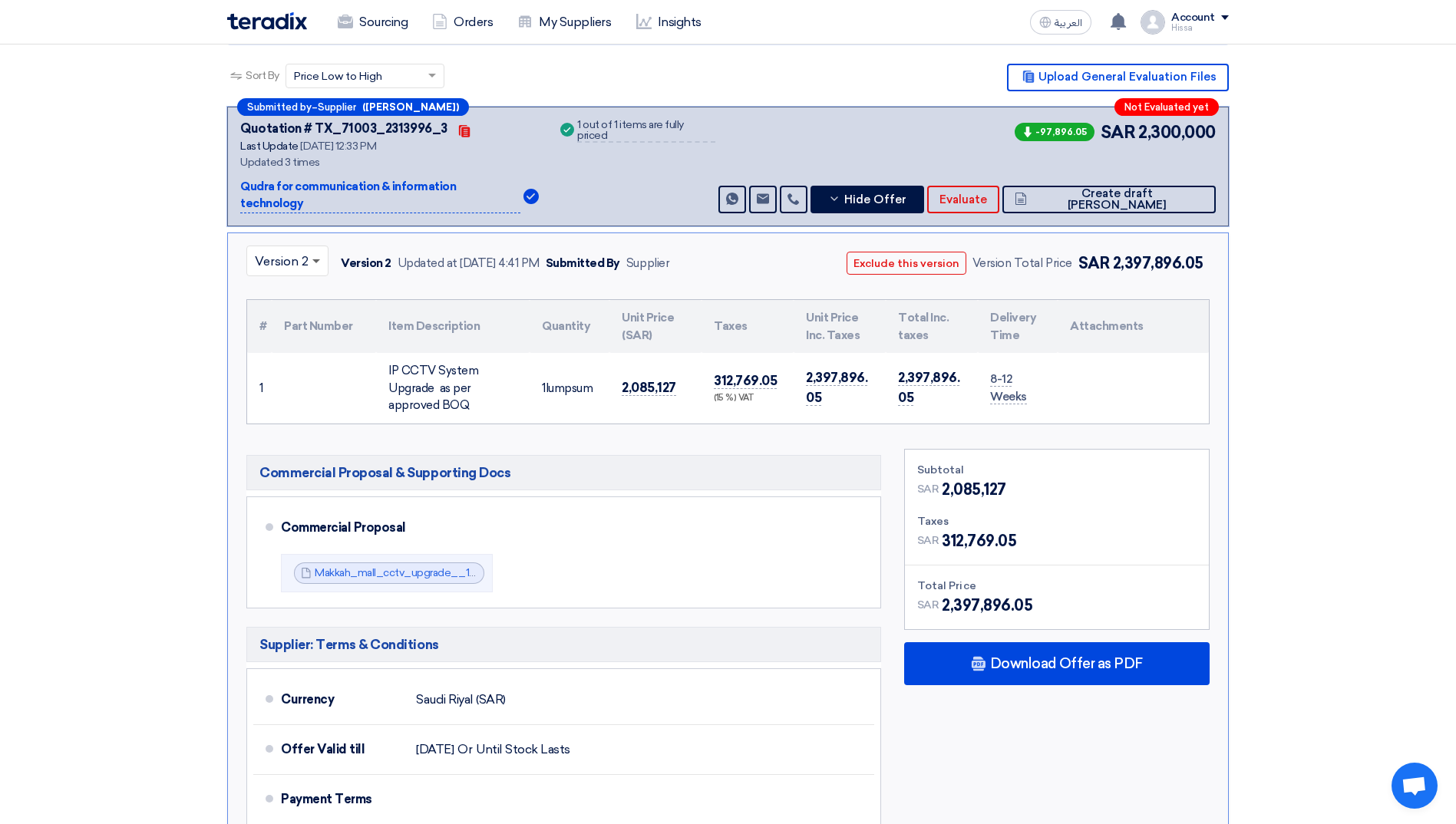
click at [314, 260] on span at bounding box center [316, 262] width 8 height 5
click at [299, 344] on div "Version 1" at bounding box center [288, 359] width 81 height 30
click at [315, 260] on span at bounding box center [314, 261] width 8 height 3
click at [308, 288] on span "Version 3 (Latest Version)" at bounding box center [328, 295] width 147 height 15
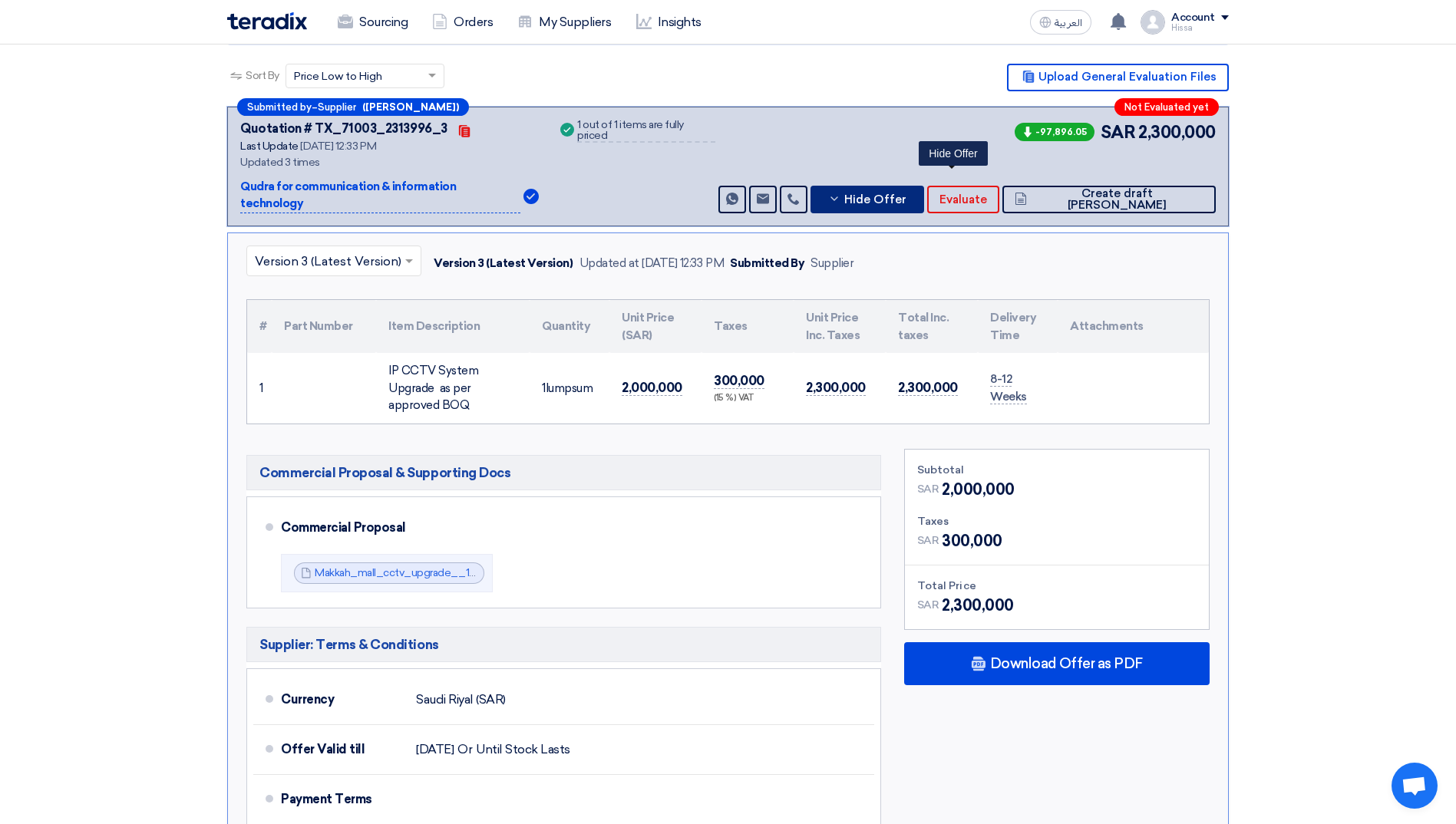
click at [841, 193] on icon at bounding box center [834, 199] width 12 height 12
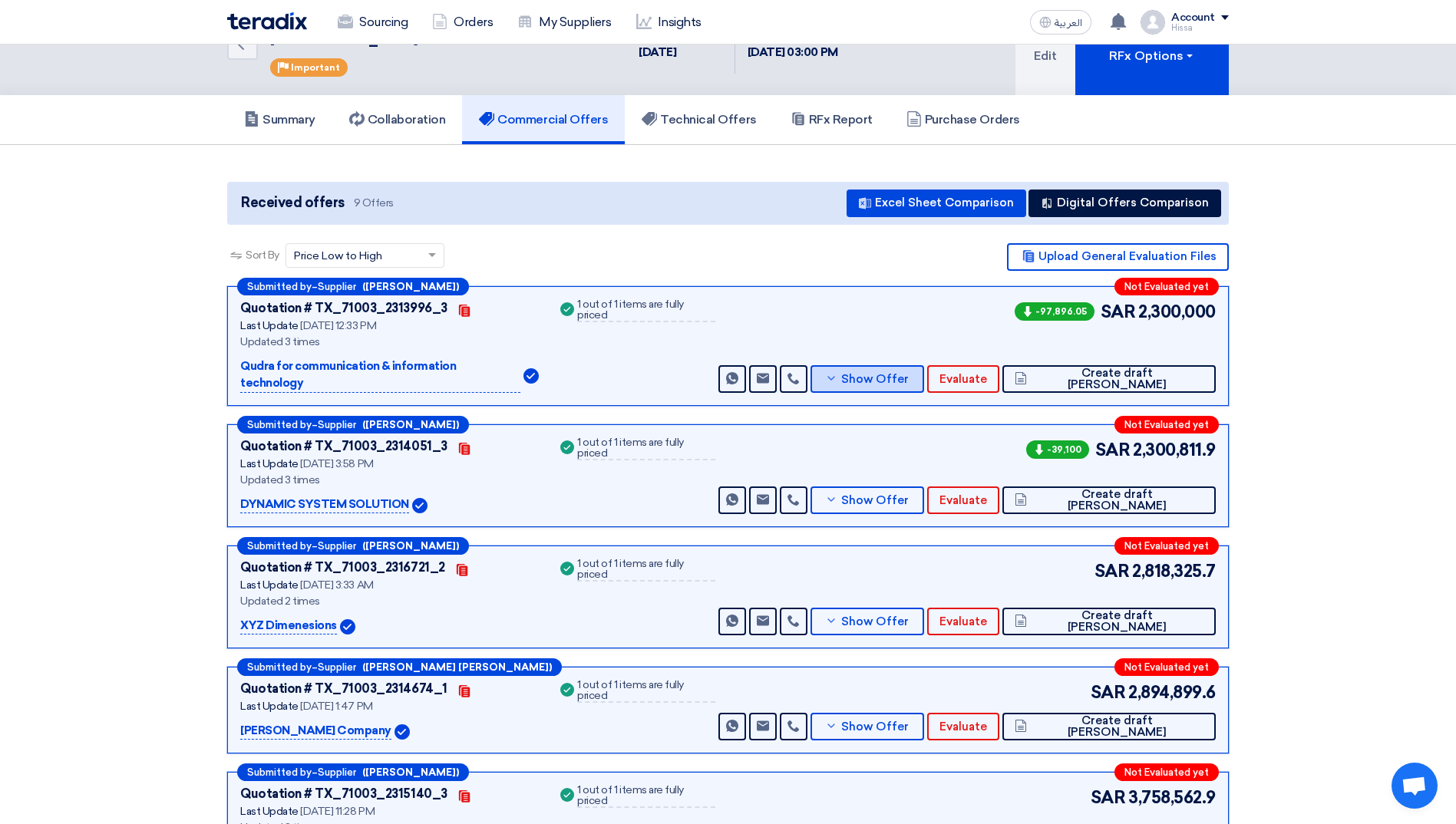
scroll to position [0, 0]
